Goal: Book appointment/travel/reservation

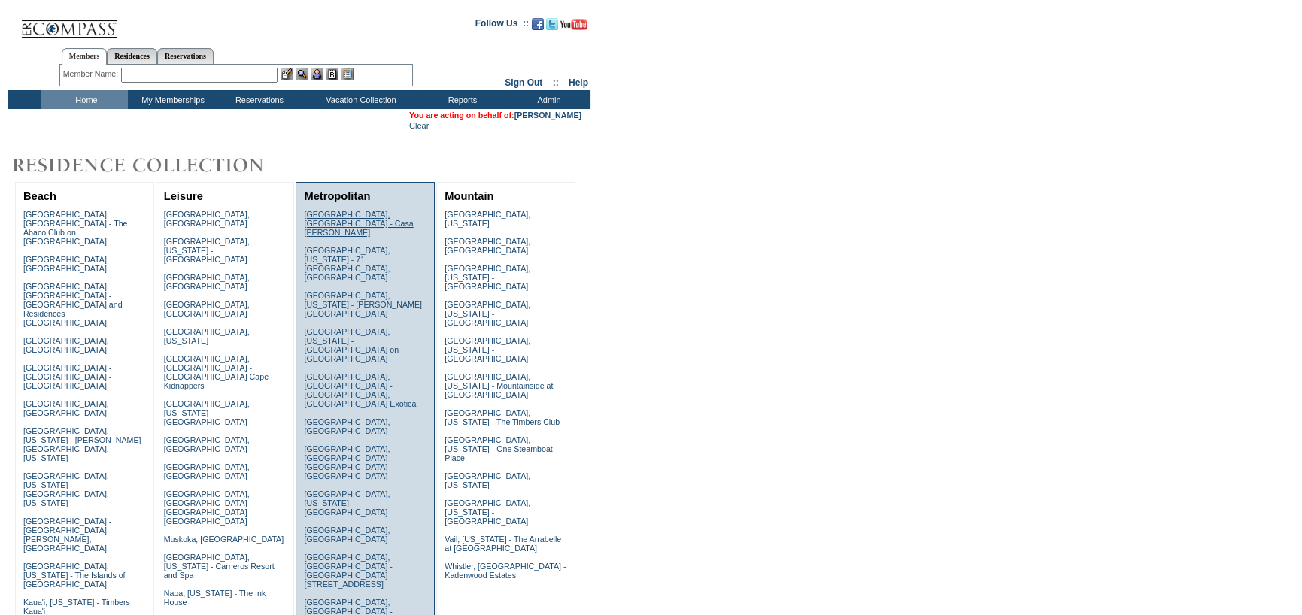
click at [360, 217] on link "[GEOGRAPHIC_DATA], [GEOGRAPHIC_DATA] - Casa [PERSON_NAME]" at bounding box center [358, 223] width 109 height 27
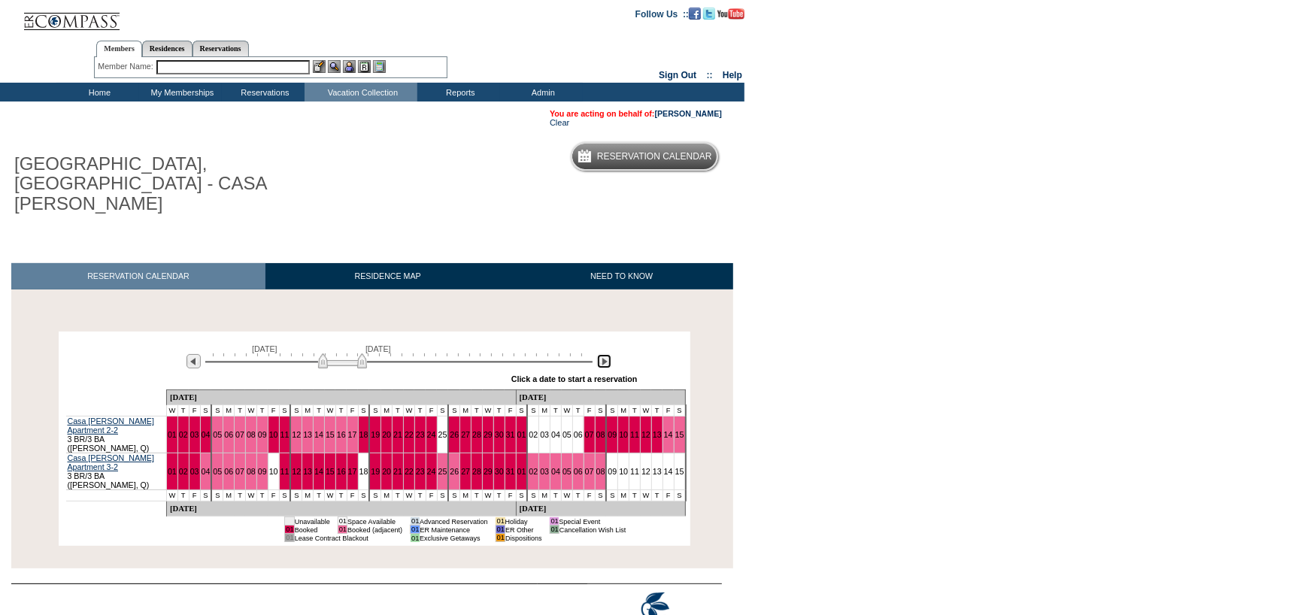
click at [608, 354] on img at bounding box center [604, 361] width 14 height 14
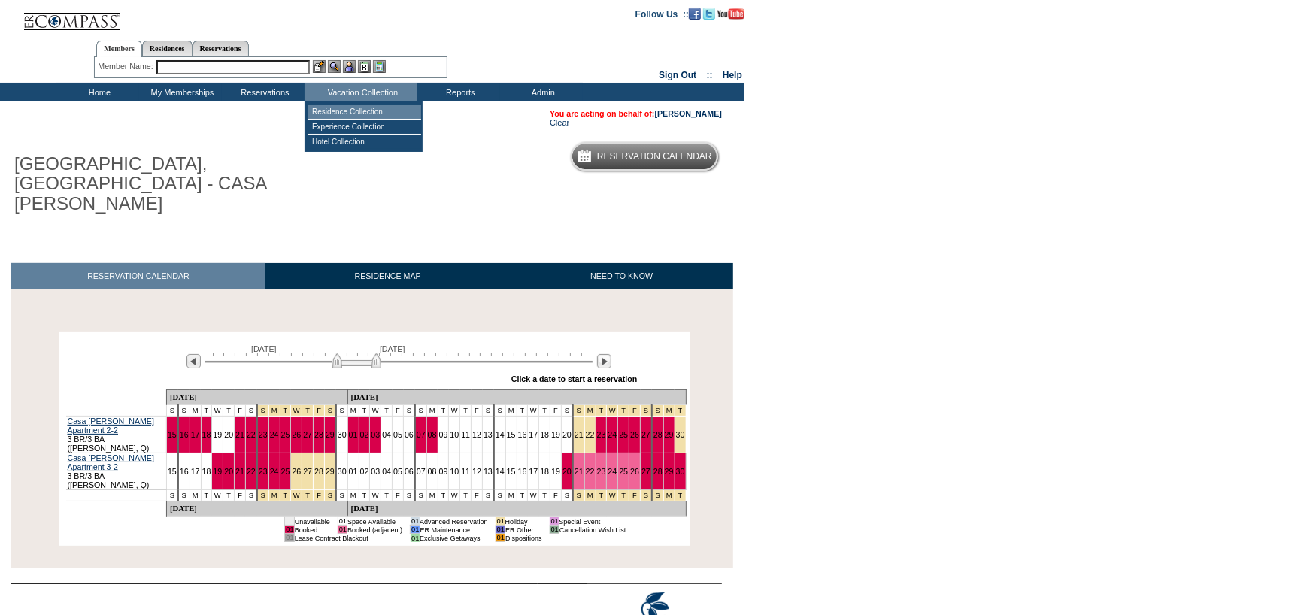
click at [345, 111] on td "Residence Collection" at bounding box center [364, 112] width 113 height 15
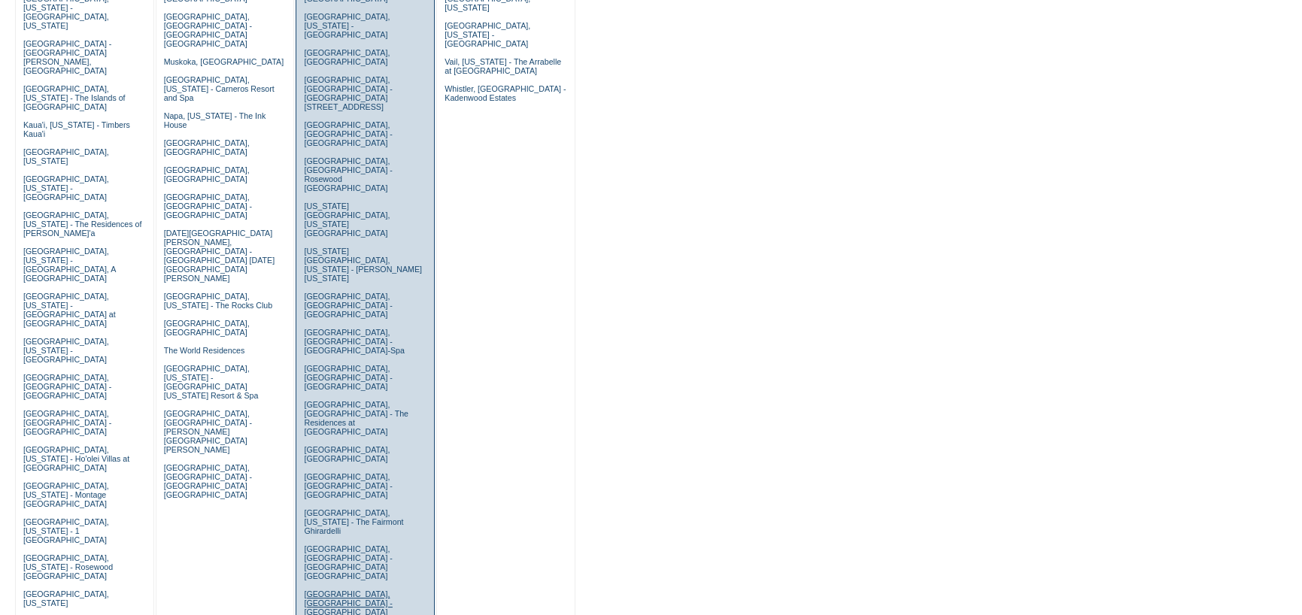
scroll to position [451, 0]
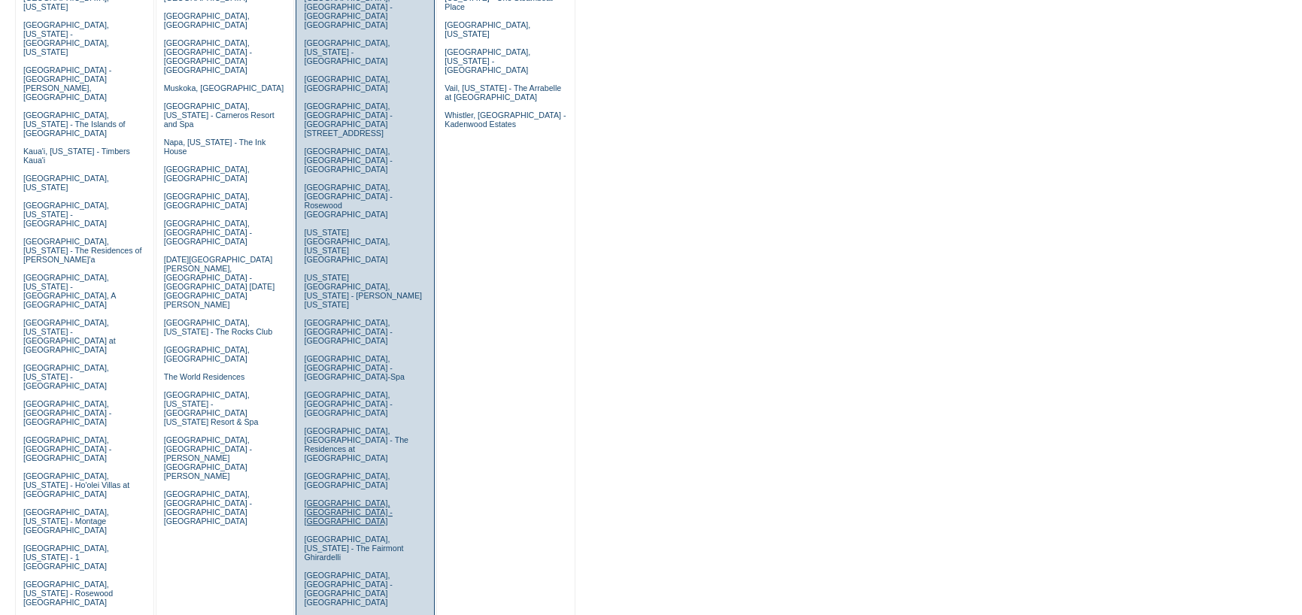
click at [341, 499] on link "[GEOGRAPHIC_DATA], [GEOGRAPHIC_DATA] - [GEOGRAPHIC_DATA]" at bounding box center [348, 512] width 88 height 27
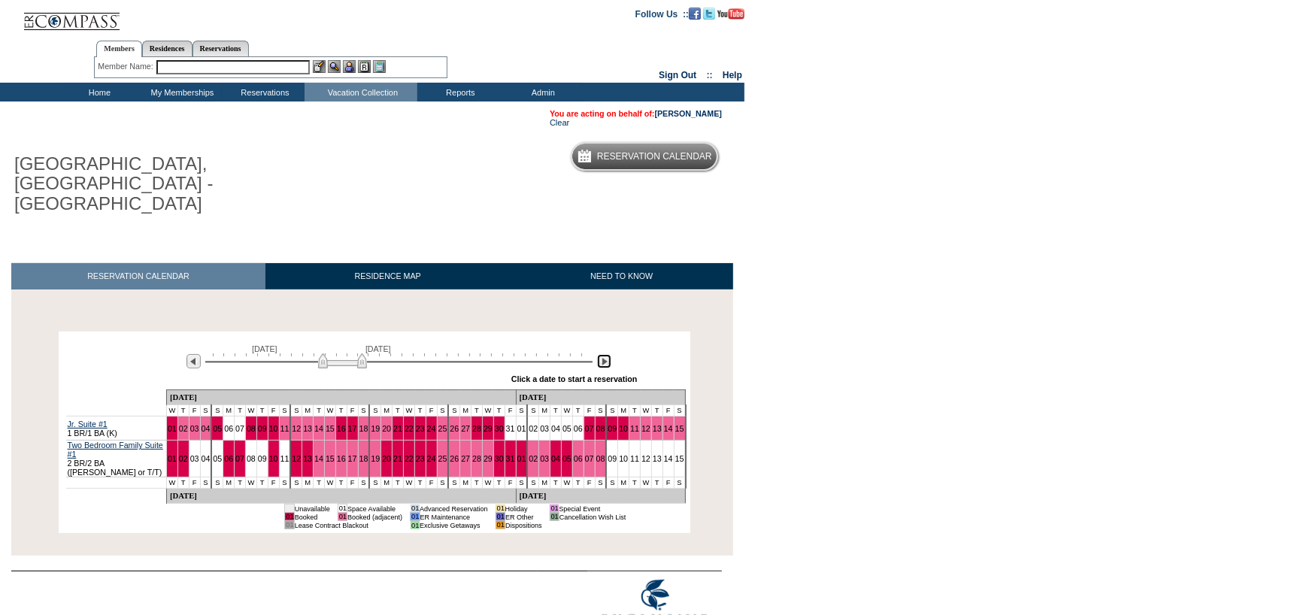
click at [600, 354] on img at bounding box center [604, 361] width 14 height 14
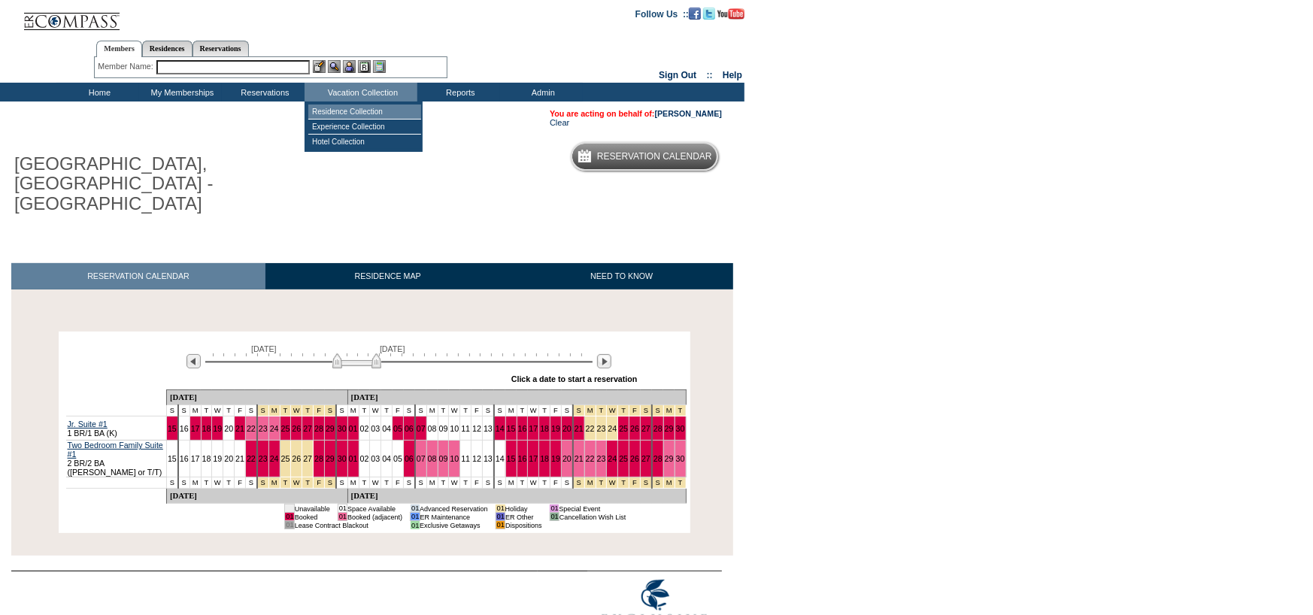
click at [324, 109] on td "Residence Collection" at bounding box center [364, 112] width 113 height 15
